Goal: Information Seeking & Learning: Compare options

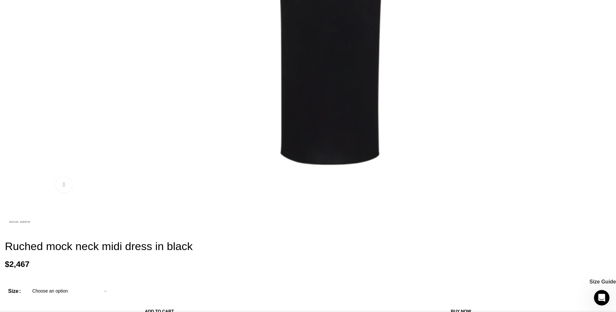
scroll to position [447, 0]
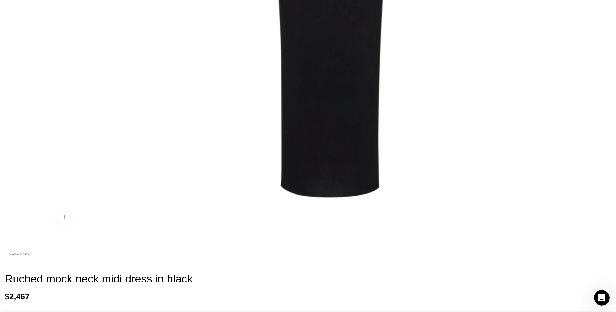
drag, startPoint x: 203, startPoint y: 73, endPoint x: 322, endPoint y: 75, distance: 118.5
copy h2 "Ruched mock neck midi dress"
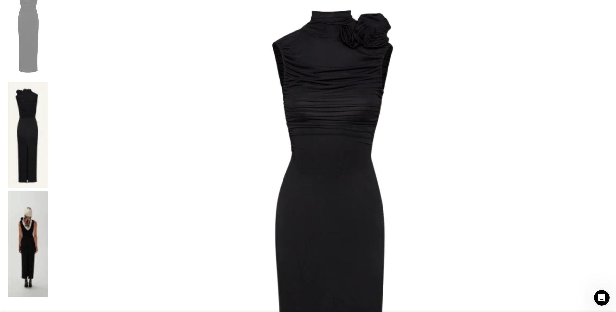
scroll to position [57, 0]
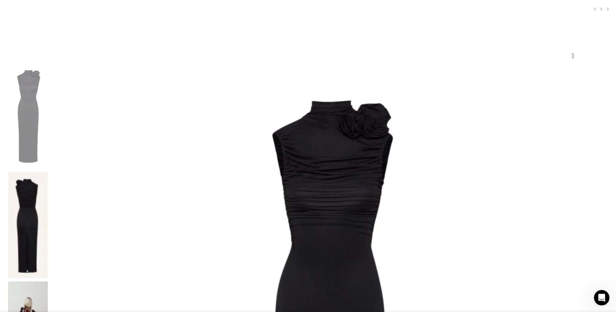
drag, startPoint x: 138, startPoint y: 165, endPoint x: 132, endPoint y: 124, distance: 41.7
drag, startPoint x: 132, startPoint y: 124, endPoint x: 122, endPoint y: 161, distance: 38.9
click at [48, 102] on img at bounding box center [28, 116] width 40 height 106
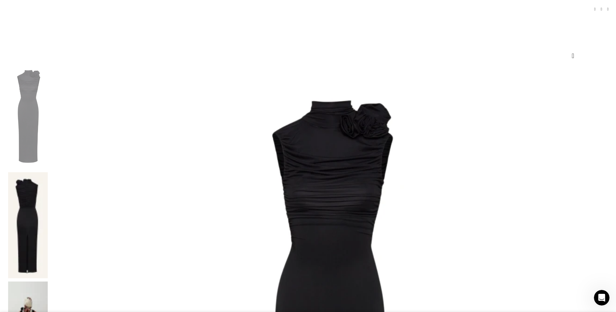
click at [48, 101] on img at bounding box center [28, 116] width 40 height 106
click at [48, 84] on img at bounding box center [28, 116] width 40 height 106
click at [48, 172] on img at bounding box center [28, 225] width 40 height 106
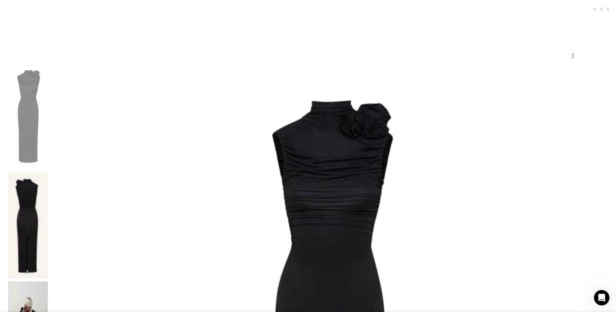
click at [48, 172] on img at bounding box center [28, 225] width 40 height 106
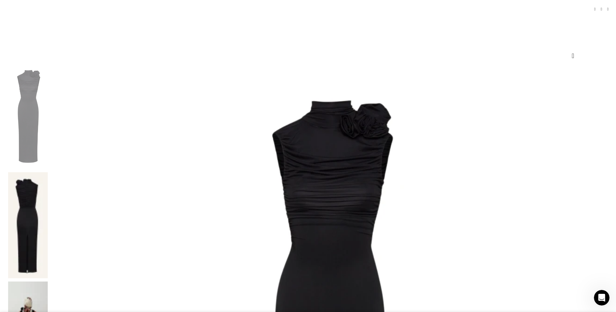
click at [48, 172] on img at bounding box center [28, 225] width 40 height 106
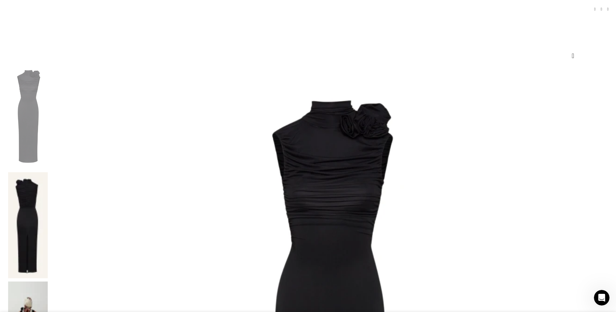
click at [48, 172] on img at bounding box center [28, 225] width 40 height 106
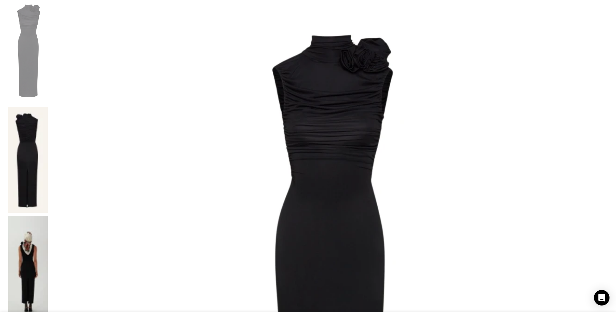
scroll to position [90, 0]
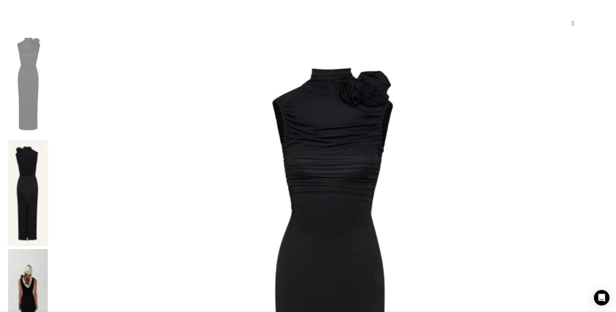
click at [48, 249] on img at bounding box center [28, 302] width 40 height 106
drag, startPoint x: 132, startPoint y: 139, endPoint x: 135, endPoint y: 129, distance: 10.8
click at [48, 249] on img at bounding box center [28, 302] width 40 height 106
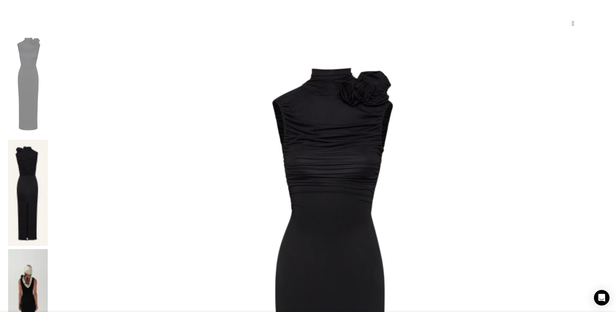
click at [48, 249] on img at bounding box center [28, 302] width 40 height 106
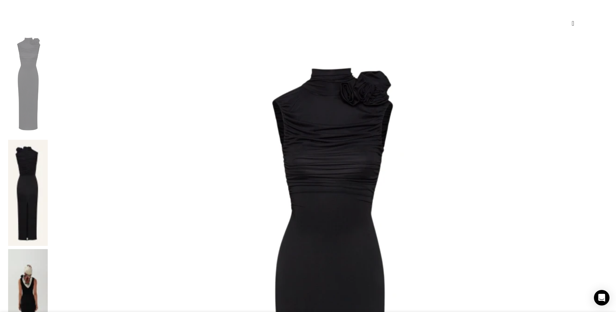
drag, startPoint x: 493, startPoint y: 52, endPoint x: 381, endPoint y: 33, distance: 114.3
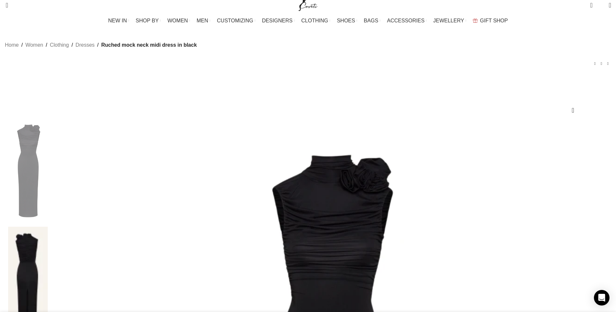
scroll to position [0, 0]
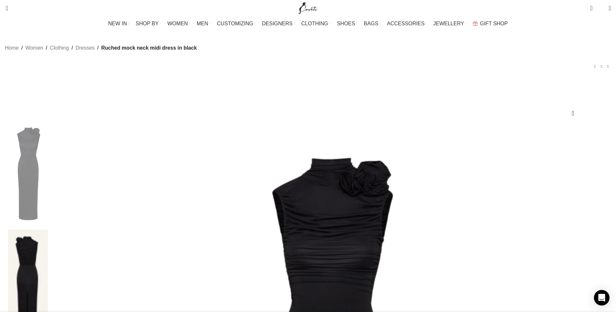
copy h1 "Ruched mock neck midi dress in black"
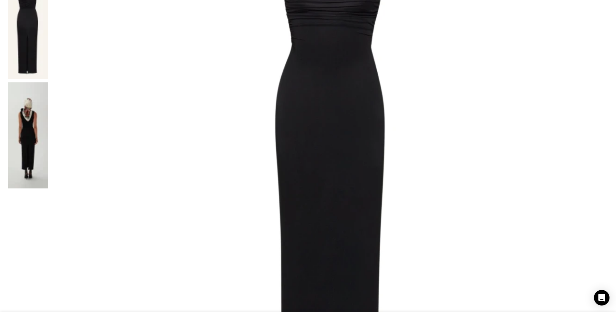
scroll to position [357, 0]
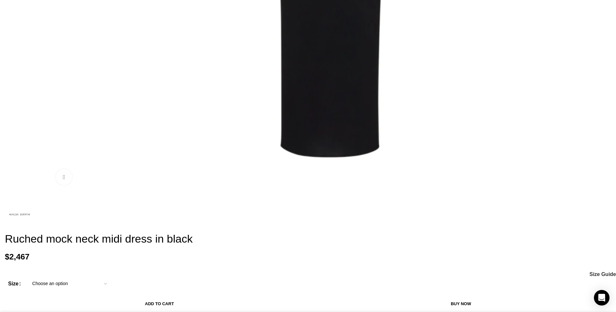
scroll to position [455, 0]
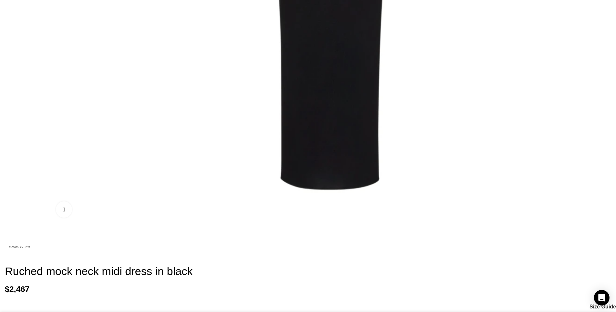
drag, startPoint x: 239, startPoint y: 152, endPoint x: 292, endPoint y: 153, distance: 52.3
click at [0, 0] on p "A slim fit midi dress with bodice ruching and a mock neck to create a feminine …" at bounding box center [0, 0] width 0 height 0
copy p "the Rebecca Vallance Black"
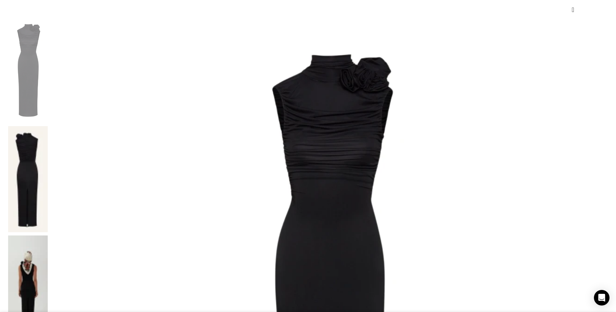
scroll to position [97, 0]
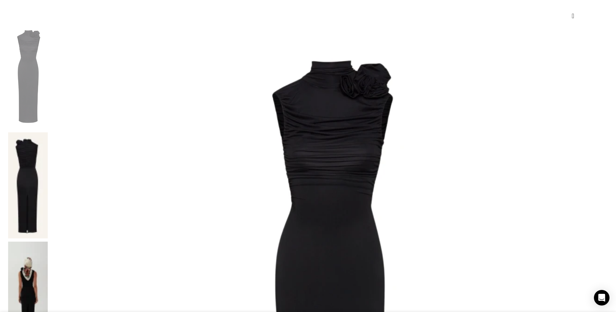
drag, startPoint x: 380, startPoint y: 30, endPoint x: 489, endPoint y: 45, distance: 109.9
copy h1 "Ruched mock neck midi dress in black"
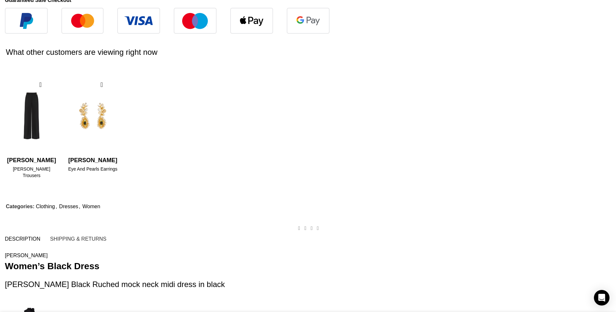
scroll to position [844, 0]
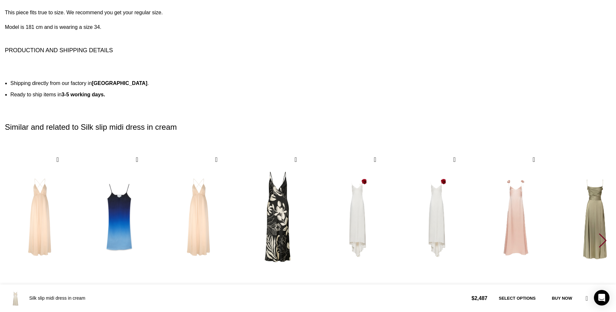
scroll to position [0, 69]
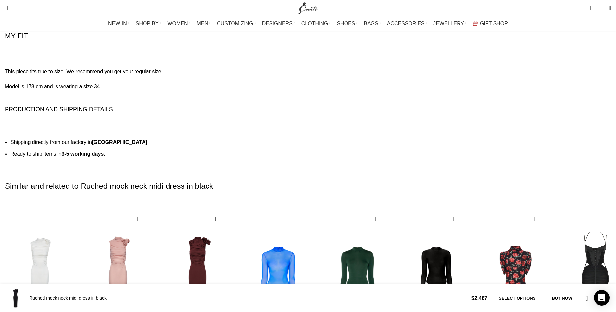
scroll to position [0, 137]
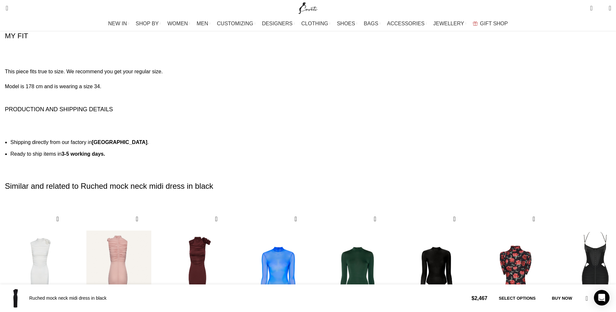
click at [155, 209] on img "2 / 30" at bounding box center [119, 276] width 72 height 134
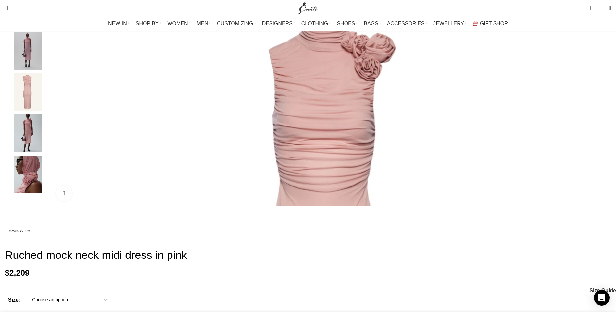
scroll to position [0, 137]
click at [48, 99] on img "3 / 5" at bounding box center [28, 92] width 40 height 38
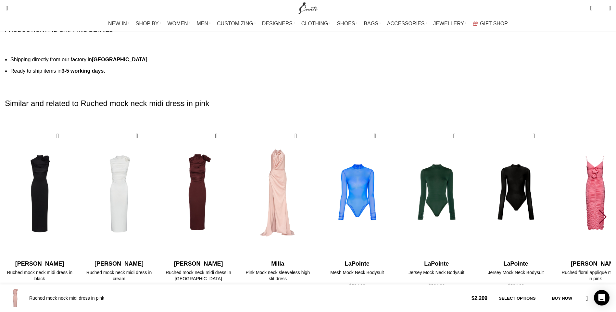
scroll to position [1007, 0]
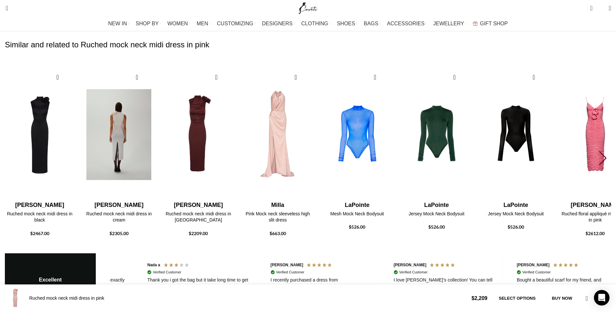
click at [155, 68] on img "2 / 30" at bounding box center [119, 135] width 72 height 134
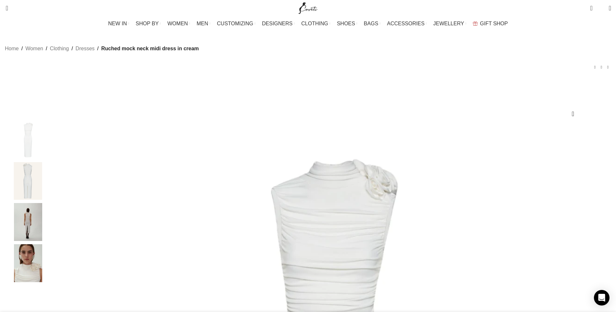
scroll to position [0, 205]
drag, startPoint x: 380, startPoint y: 128, endPoint x: 500, endPoint y: 144, distance: 120.9
copy h1 "Ruched mock neck midi dress in cream"
